Goal: Task Accomplishment & Management: Manage account settings

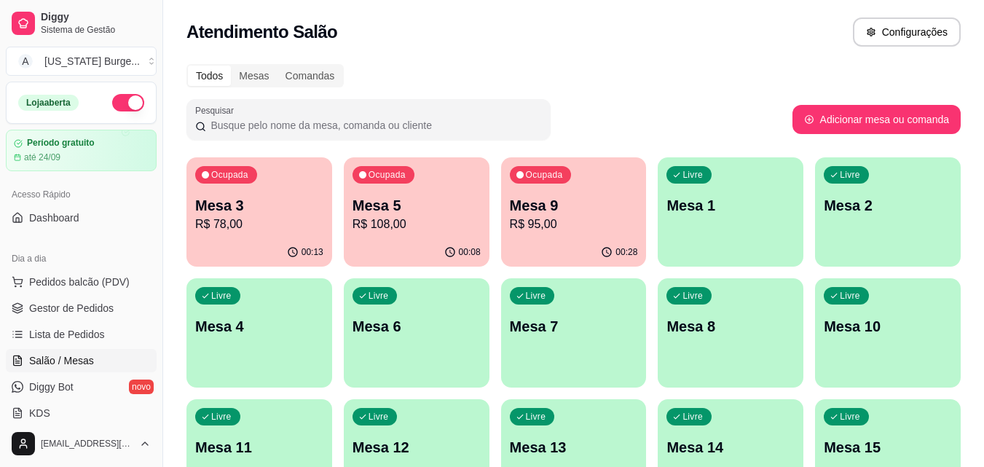
scroll to position [221, 0]
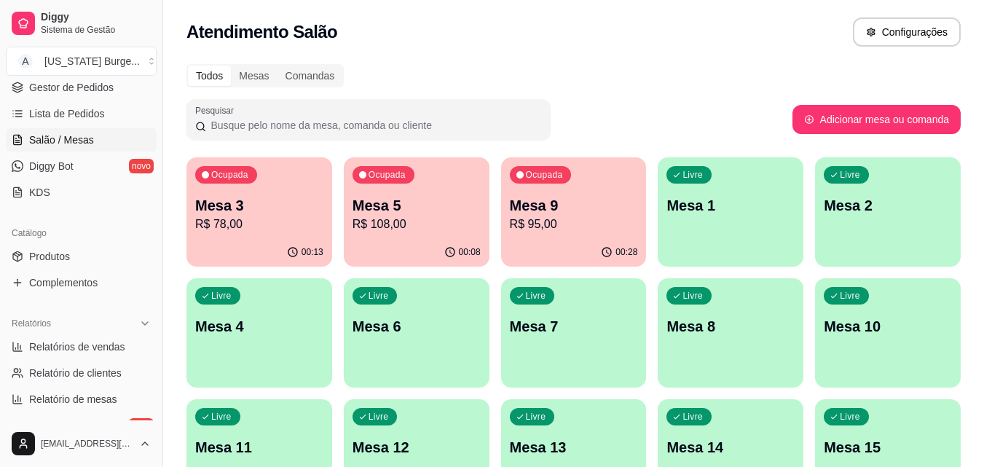
click at [573, 216] on p "R$ 95,00" at bounding box center [574, 224] width 128 height 17
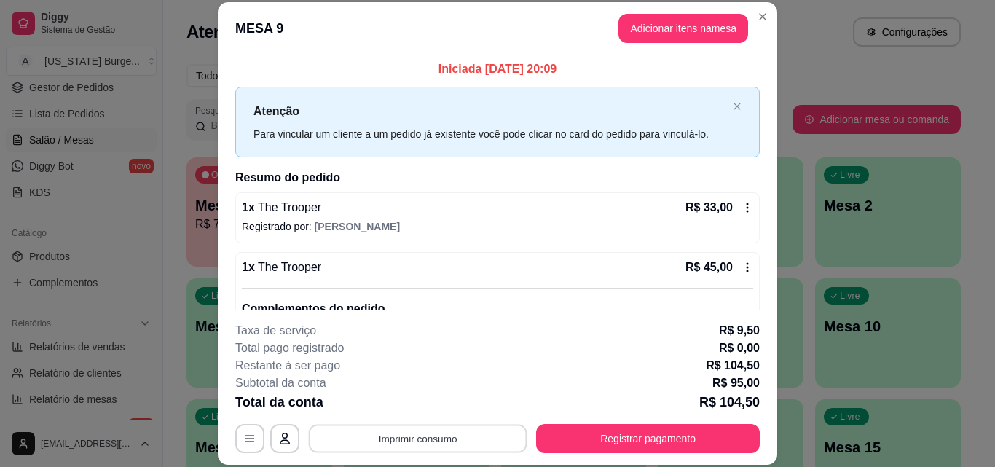
click at [404, 447] on button "Imprimir consumo" at bounding box center [418, 438] width 219 height 28
click at [402, 401] on button "Epson" at bounding box center [417, 404] width 106 height 23
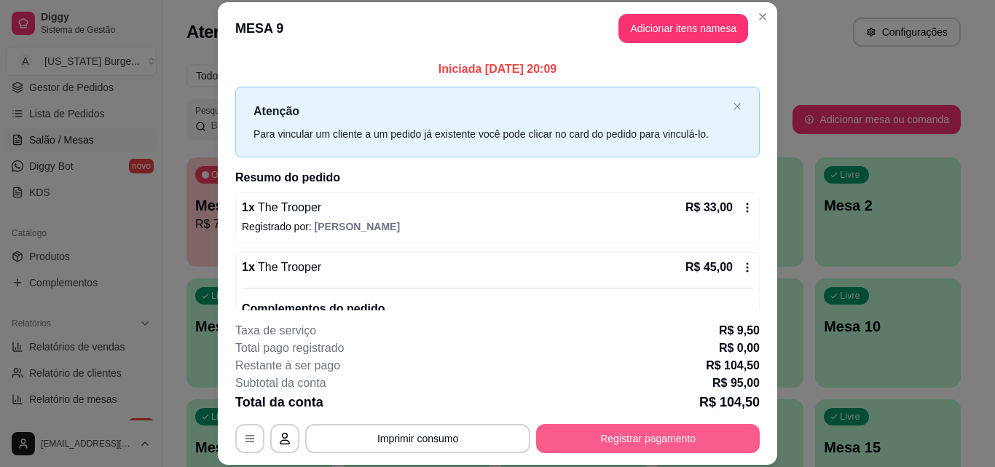
click at [602, 433] on button "Registrar pagamento" at bounding box center [648, 438] width 224 height 29
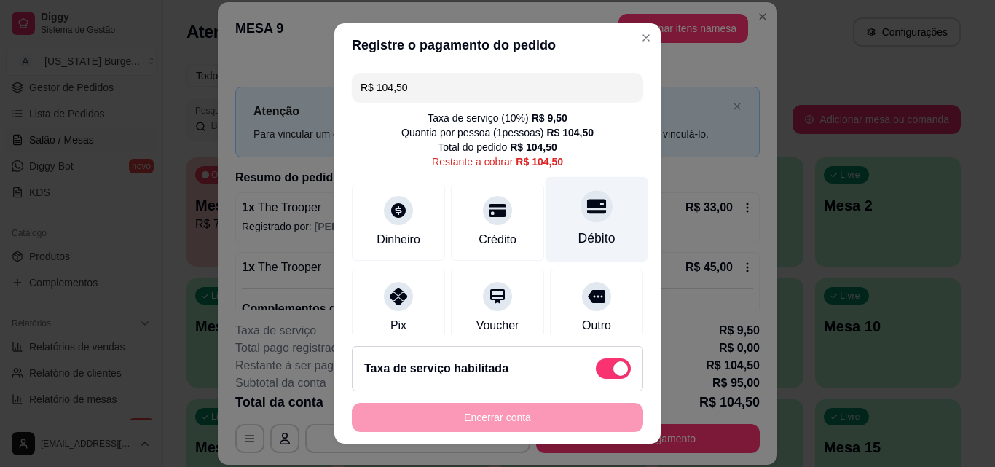
click at [559, 216] on div "Débito" at bounding box center [597, 219] width 103 height 85
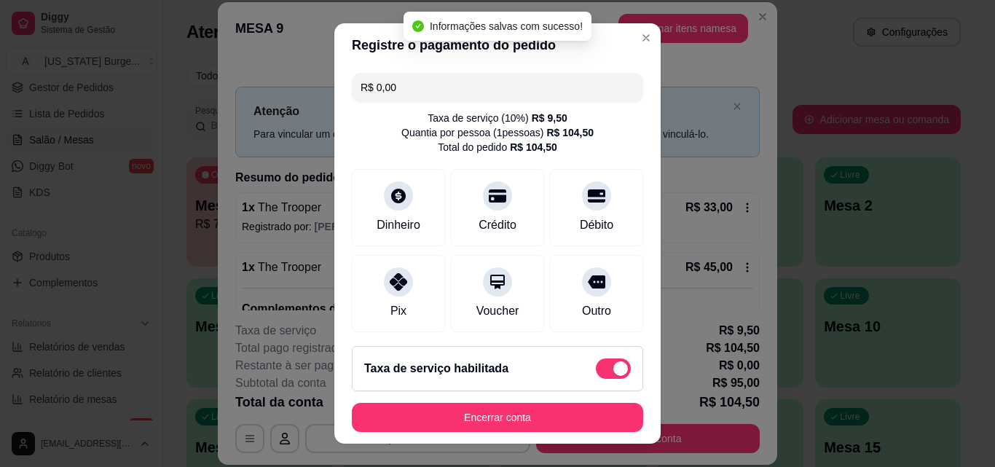
type input "R$ 0,00"
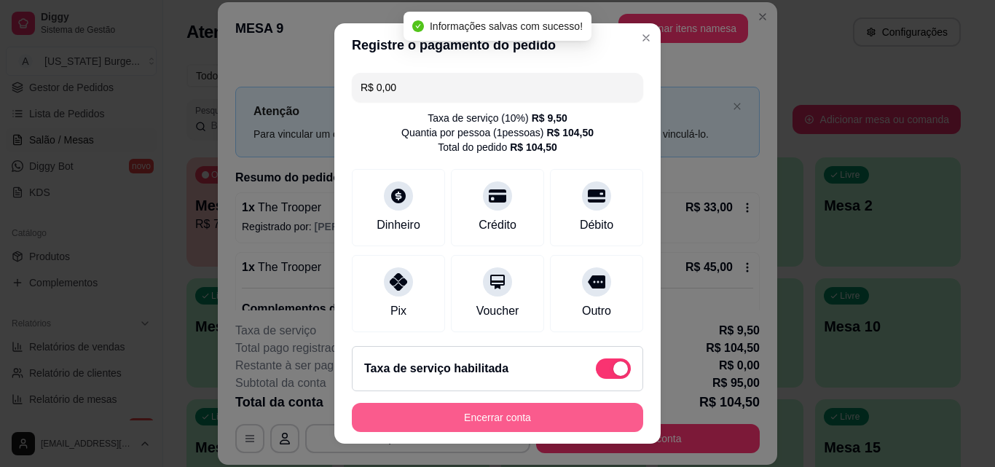
click at [490, 407] on button "Encerrar conta" at bounding box center [497, 417] width 291 height 29
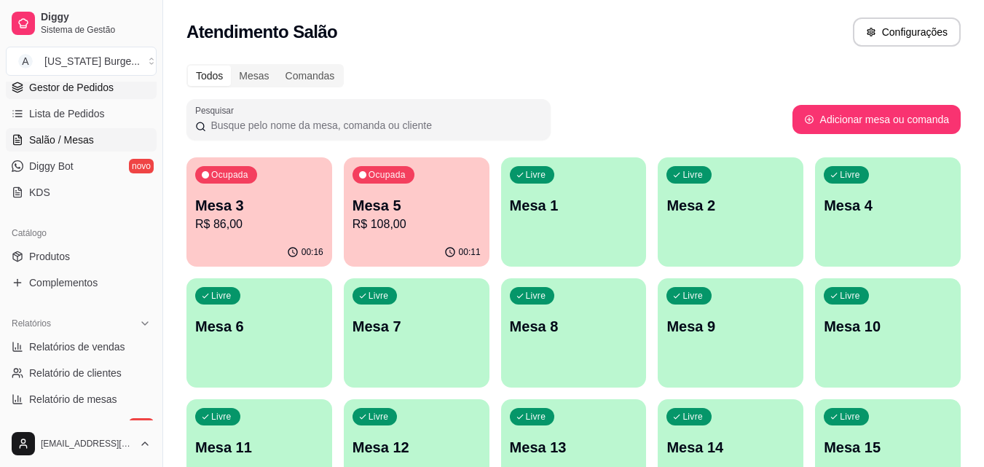
click at [78, 87] on span "Gestor de Pedidos" at bounding box center [71, 87] width 84 height 15
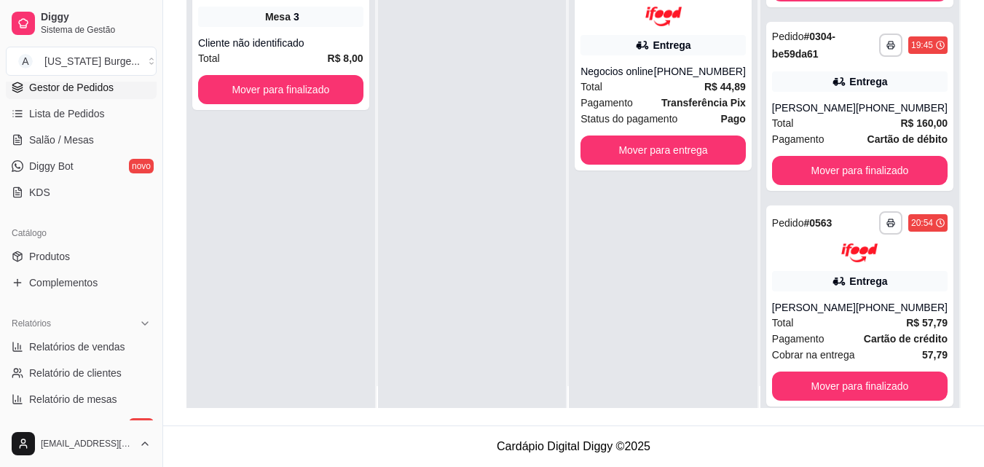
scroll to position [41, 0]
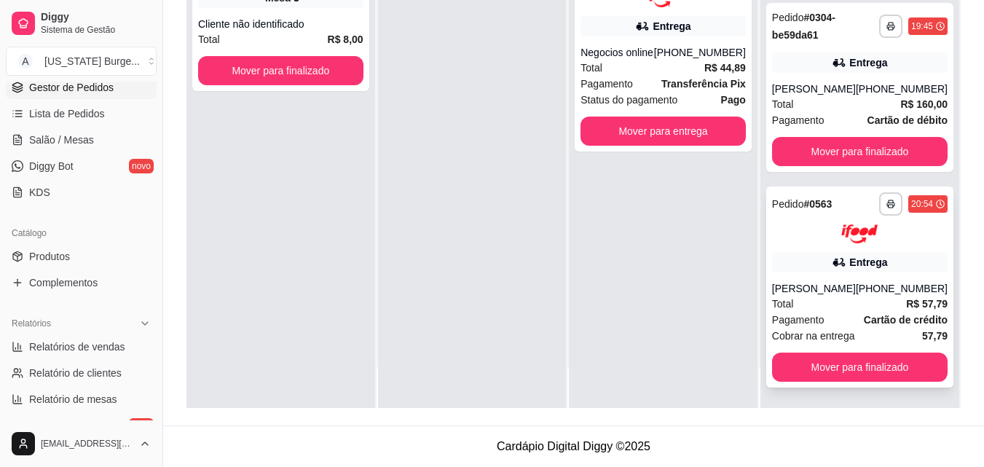
click at [834, 312] on div "Pagamento Cartão de crédito" at bounding box center [860, 320] width 176 height 16
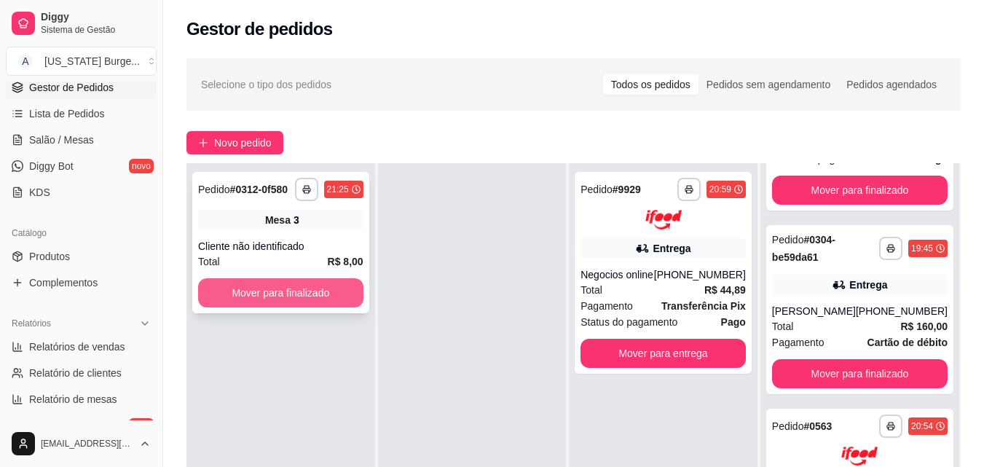
click at [288, 302] on button "Mover para finalizado" at bounding box center [280, 292] width 165 height 29
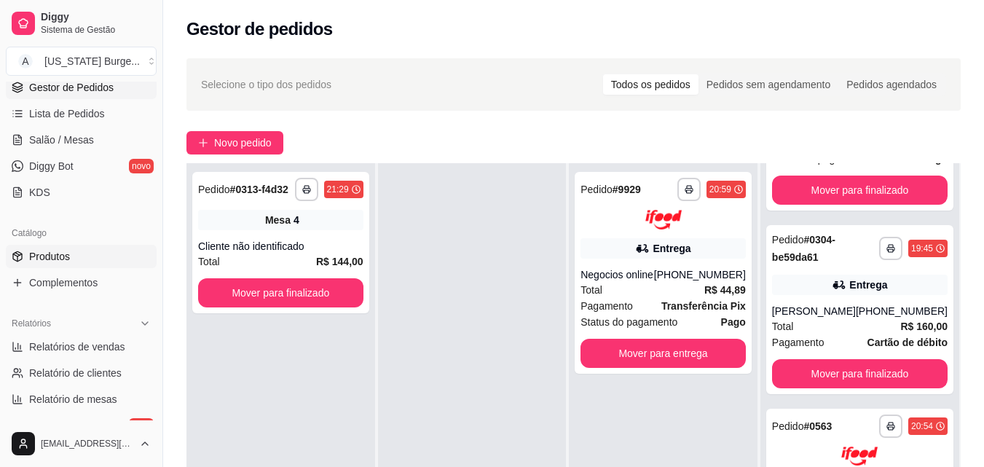
click at [87, 258] on link "Produtos" at bounding box center [81, 256] width 151 height 23
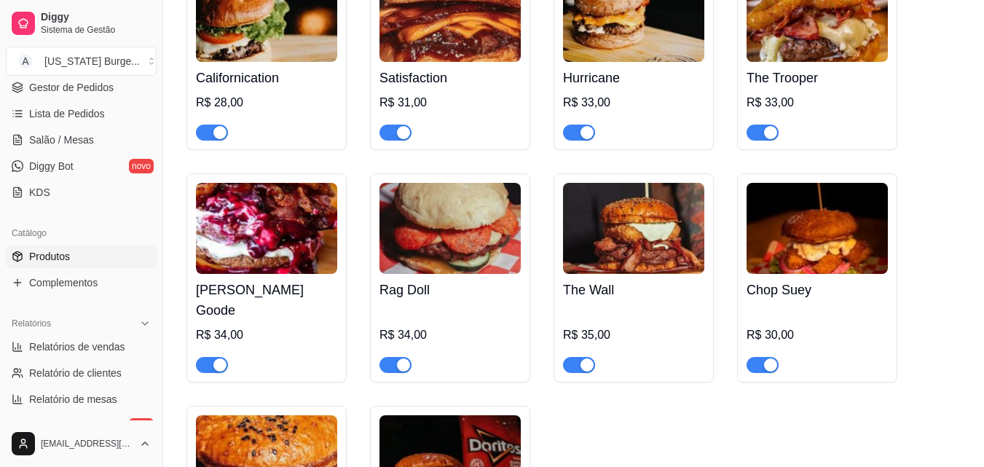
scroll to position [1603, 0]
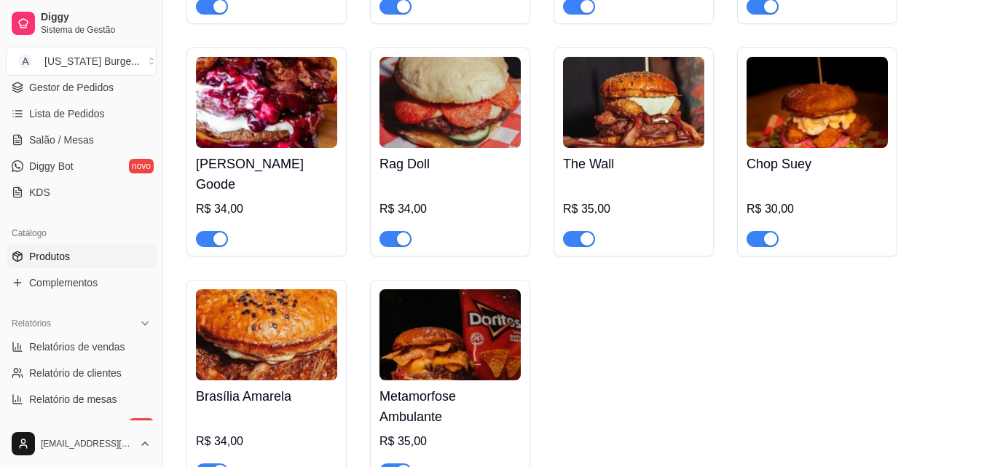
click at [401, 462] on div at bounding box center [396, 470] width 32 height 17
click at [394, 463] on span "button" at bounding box center [396, 471] width 32 height 16
click at [60, 95] on link "Gestor de Pedidos" at bounding box center [81, 87] width 151 height 23
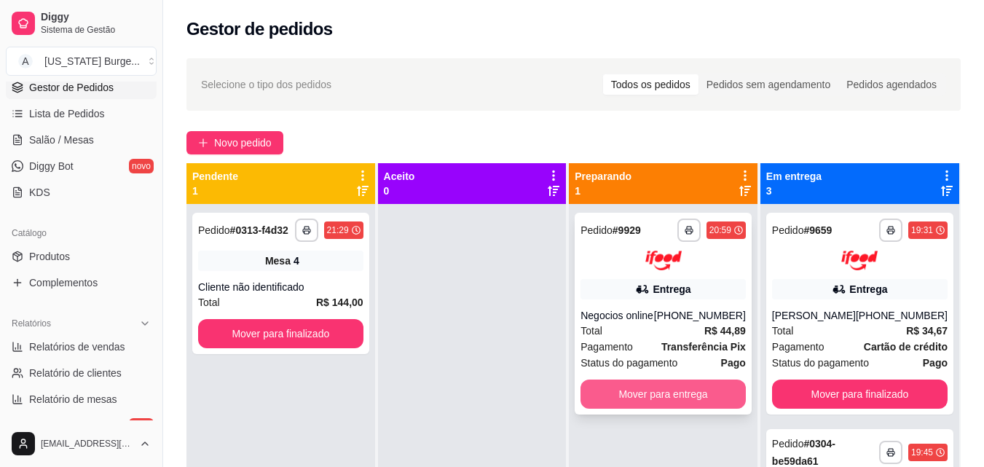
click at [644, 384] on button "Mover para entrega" at bounding box center [663, 394] width 165 height 29
